Goal: Understand process/instructions: Learn how to perform a task or action

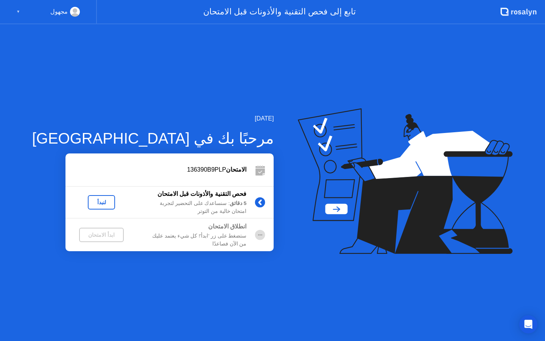
click at [91, 202] on div "لنبدأ" at bounding box center [101, 202] width 21 height 6
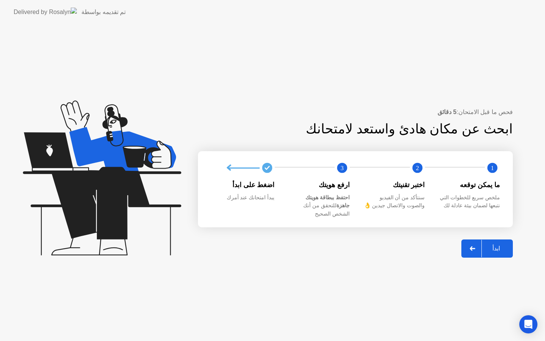
click at [489, 244] on div "ابدأ" at bounding box center [496, 247] width 29 height 7
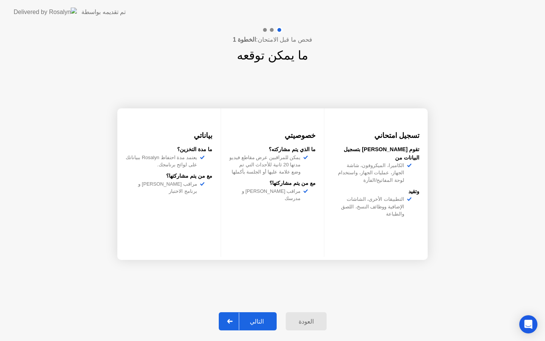
click at [458, 63] on div "فحص ما قبل الامتحان: الخطوة 1 ما يمكن توقعه تسجيل امتحاني تقوم [PERSON_NAME] بت…" at bounding box center [272, 182] width 545 height 316
click at [448, 1] on header "تم تقديمه بواسطة" at bounding box center [272, 12] width 545 height 24
click at [56, 0] on div "تم تقديمه بواسطة" at bounding box center [70, 12] width 112 height 24
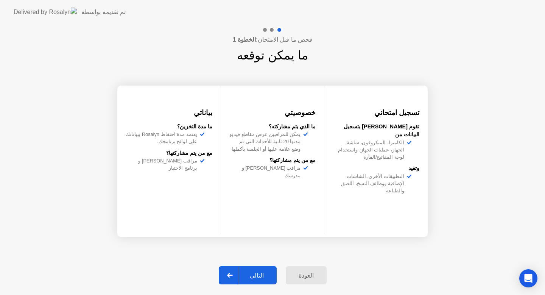
click at [257, 275] on div "التالي" at bounding box center [256, 275] width 35 height 7
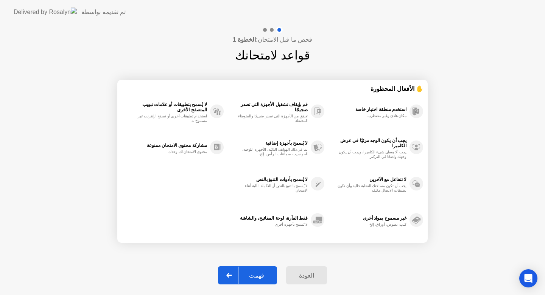
click at [256, 276] on div "فهمت" at bounding box center [256, 275] width 36 height 7
select select "**********"
select select "*******"
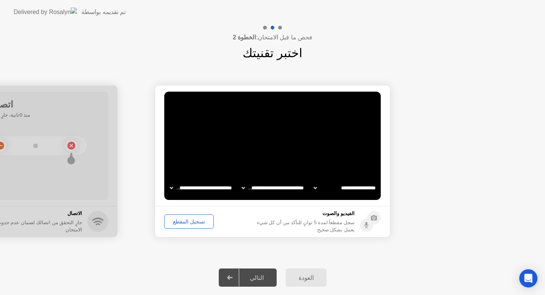
click at [196, 224] on div "تسجيل المقطع" at bounding box center [189, 221] width 44 height 6
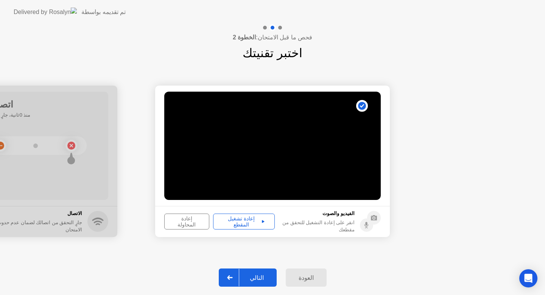
click at [250, 221] on div "إعادة تشغيل المقطع" at bounding box center [244, 221] width 56 height 12
click at [370, 216] on circle at bounding box center [374, 218] width 14 height 14
click at [380, 208] on footer "الفيديو والصوت انقر على إعادة التشغيل للتحقق من مقطعك إعادة تشغيل المقطع إعادة …" at bounding box center [272, 221] width 235 height 31
click at [254, 223] on div "إعادة تشغيل المقطع" at bounding box center [244, 221] width 56 height 12
click at [193, 219] on div "إعادة المحاولة" at bounding box center [187, 221] width 40 height 12
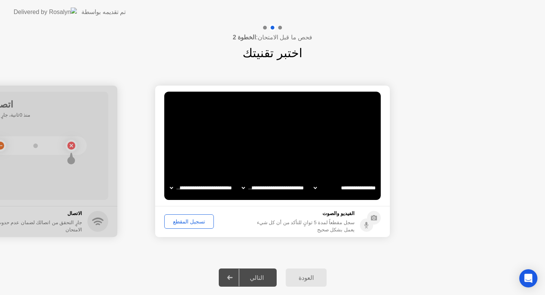
click at [198, 222] on div "تسجيل المقطع" at bounding box center [189, 221] width 44 height 6
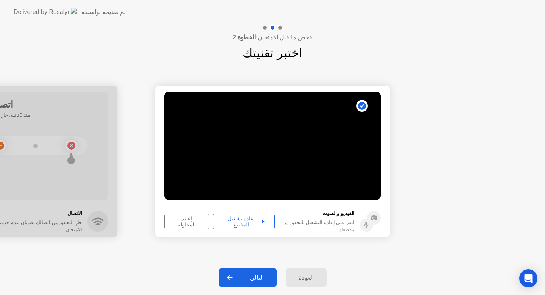
click at [251, 220] on div "إعادة تشغيل المقطع" at bounding box center [244, 221] width 56 height 12
click at [187, 225] on div "إعادة المحاولة" at bounding box center [187, 221] width 40 height 12
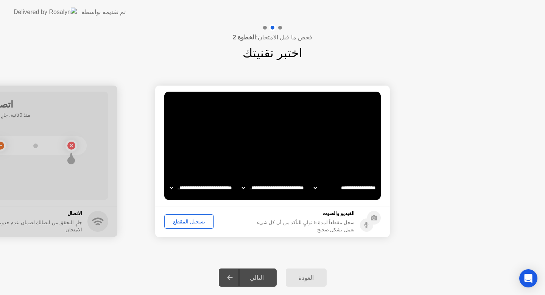
click at [187, 221] on div "تسجيل المقطع" at bounding box center [189, 221] width 44 height 6
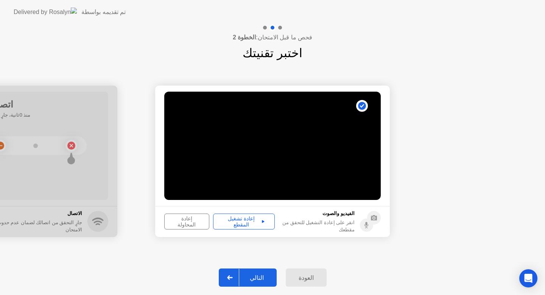
click at [262, 222] on icon at bounding box center [263, 222] width 3 height 4
click at [269, 274] on div "التالي" at bounding box center [256, 277] width 35 height 7
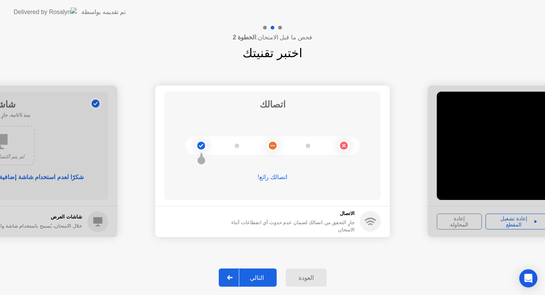
click at [198, 146] on circle at bounding box center [201, 146] width 8 height 8
click at [258, 279] on div "التالي" at bounding box center [256, 277] width 35 height 7
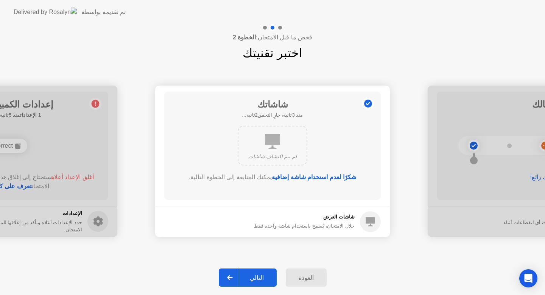
click at [260, 280] on div "التالي" at bounding box center [256, 277] width 35 height 7
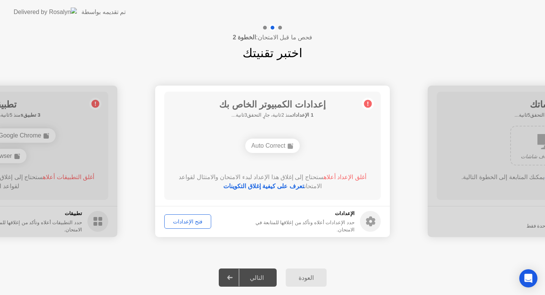
click at [260, 280] on div "التالي" at bounding box center [256, 277] width 35 height 7
click at [258, 278] on div "التالي" at bounding box center [256, 277] width 35 height 7
click at [276, 151] on div "Auto Correct" at bounding box center [272, 146] width 54 height 14
click at [274, 146] on div "Auto Correct" at bounding box center [272, 146] width 54 height 14
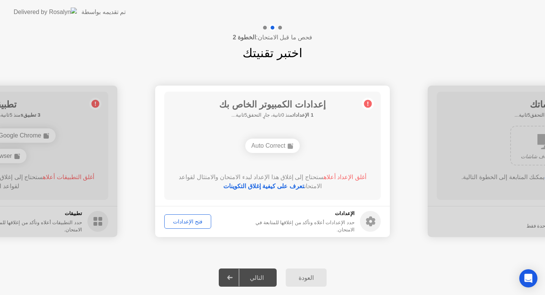
click at [274, 146] on div "Auto Correct" at bounding box center [272, 146] width 54 height 14
click at [296, 188] on link "تعرف على كيفية إغلاق التكوينات" at bounding box center [263, 186] width 81 height 6
click at [198, 221] on div "فتح الإعدادات" at bounding box center [188, 221] width 42 height 6
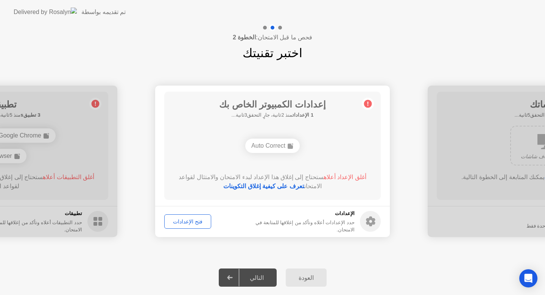
click at [198, 221] on div "فتح الإعدادات" at bounding box center [188, 221] width 42 height 6
drag, startPoint x: 65, startPoint y: 130, endPoint x: 90, endPoint y: 136, distance: 25.7
click at [90, 136] on div at bounding box center [0, 161] width 235 height 151
click at [280, 147] on div "Auto Correct" at bounding box center [272, 146] width 54 height 14
click at [188, 224] on div "فتح الإعدادات" at bounding box center [188, 221] width 42 height 6
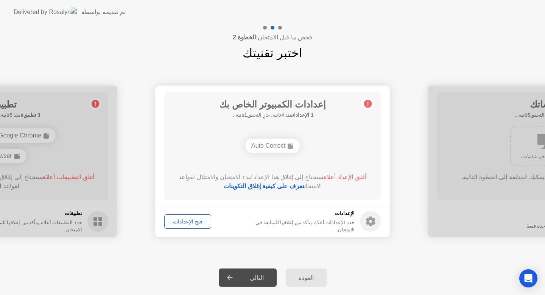
click at [275, 185] on link "تعرف على كيفية إغلاق التكوينات" at bounding box center [263, 186] width 81 height 6
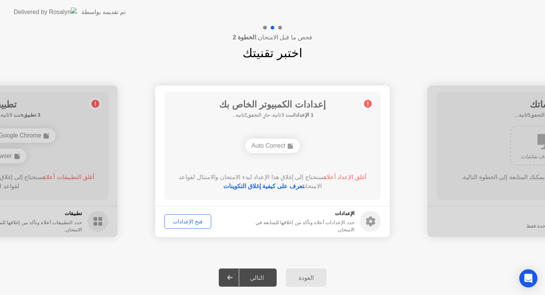
click at [306, 279] on div "العودة" at bounding box center [306, 277] width 36 height 7
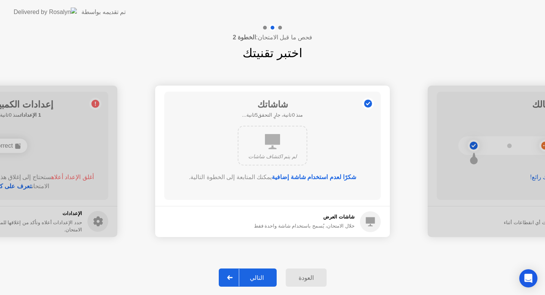
click at [306, 279] on div "العودة" at bounding box center [306, 277] width 36 height 7
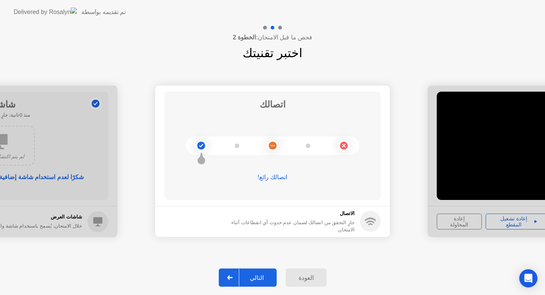
click at [306, 279] on div "العودة" at bounding box center [306, 277] width 36 height 7
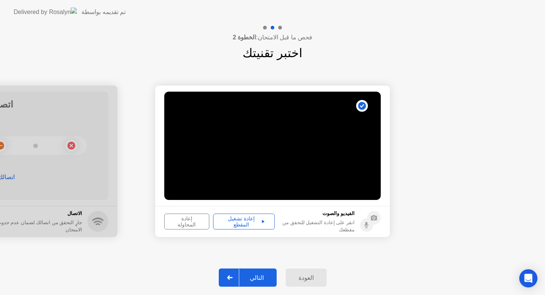
click at [306, 279] on div "العودة" at bounding box center [306, 277] width 36 height 7
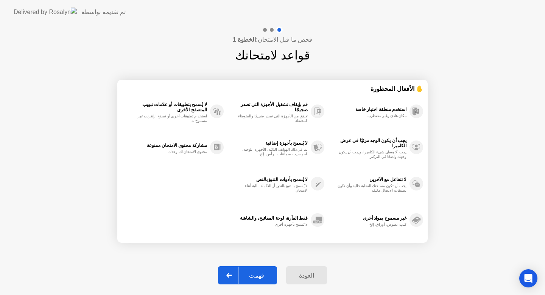
click at [232, 276] on icon at bounding box center [229, 275] width 6 height 5
select select "**********"
select select "*******"
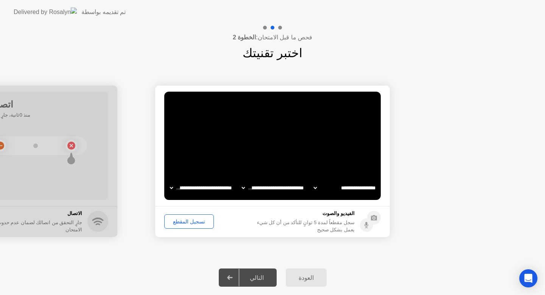
click at [230, 278] on icon at bounding box center [230, 277] width 6 height 5
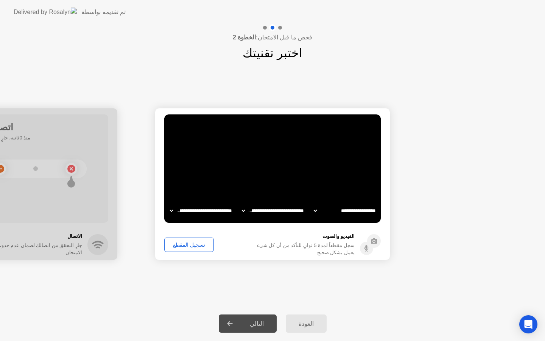
click at [309, 320] on div "العودة" at bounding box center [306, 323] width 36 height 7
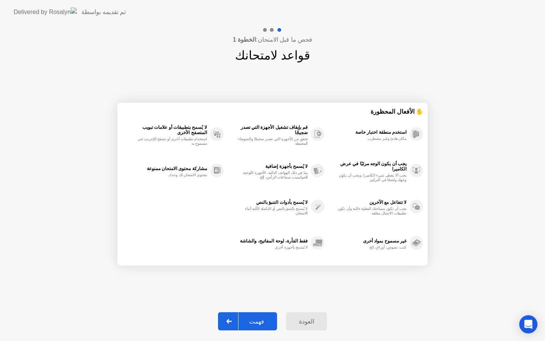
click at [307, 325] on div "العودة" at bounding box center [306, 321] width 36 height 7
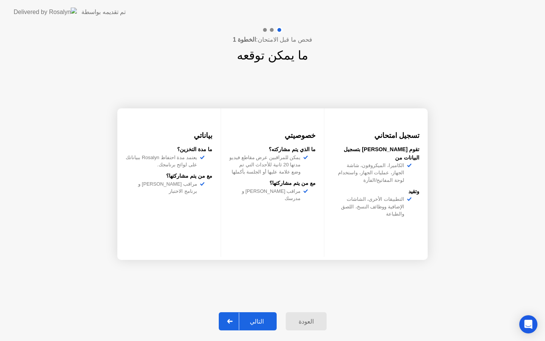
click at [297, 319] on div "العودة" at bounding box center [306, 321] width 36 height 7
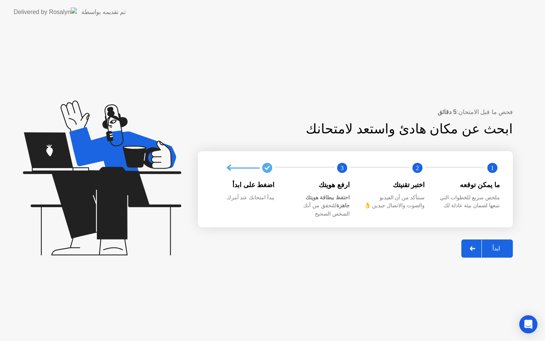
click at [299, 317] on div "فحص ما قبل الامتحان: 5 دقائق ابحث عن مكان هادئ واستعد لامتحانك 1 2 3 ما يمكن تو…" at bounding box center [272, 182] width 545 height 316
click at [447, 263] on div "فحص ما قبل الامتحان: 5 دقائق ابحث عن مكان هادئ واستعد لامتحانك 1 2 3 ما يمكن تو…" at bounding box center [272, 182] width 545 height 316
